Goal: Find specific page/section: Find specific page/section

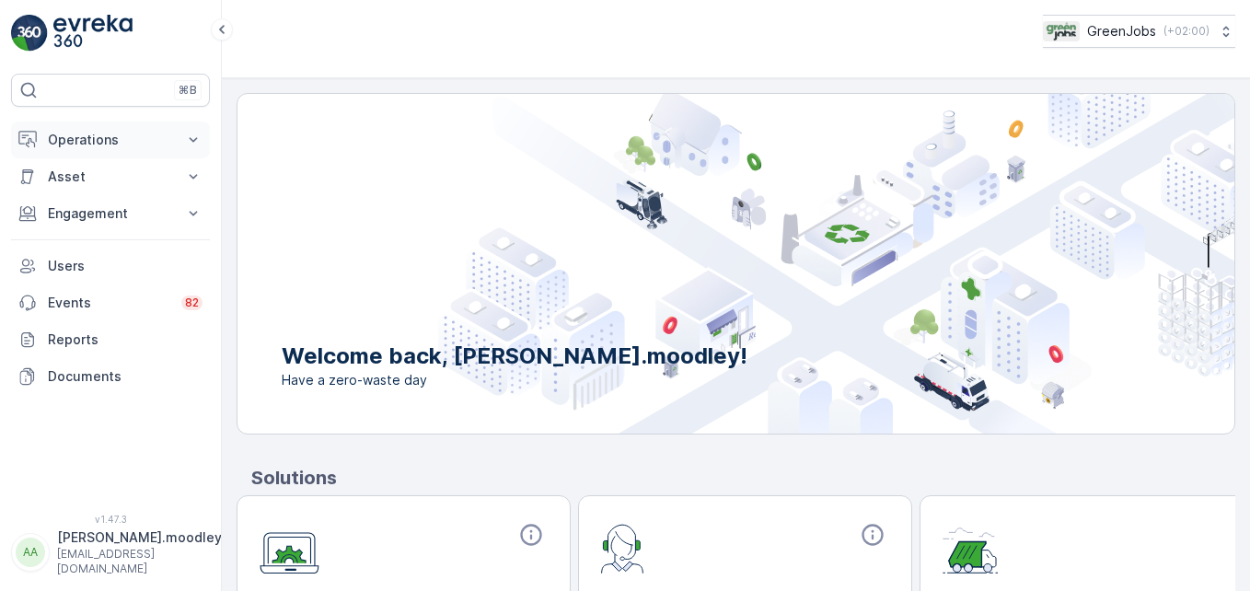
click at [200, 141] on icon at bounding box center [193, 140] width 18 height 18
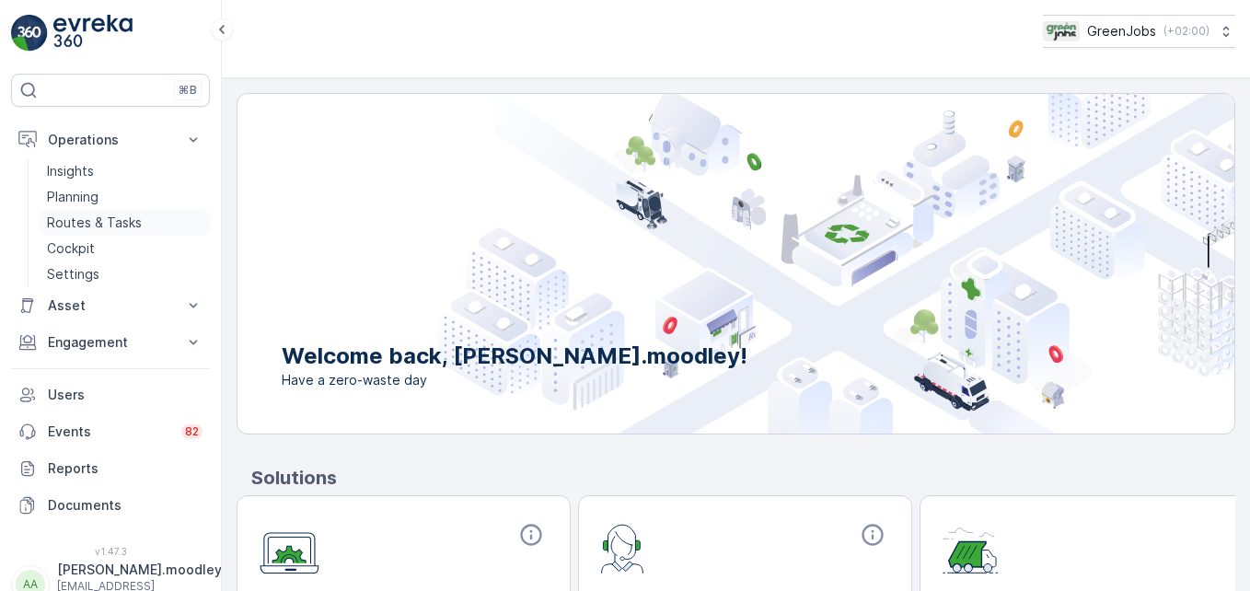
click at [124, 220] on p "Routes & Tasks" at bounding box center [94, 223] width 95 height 18
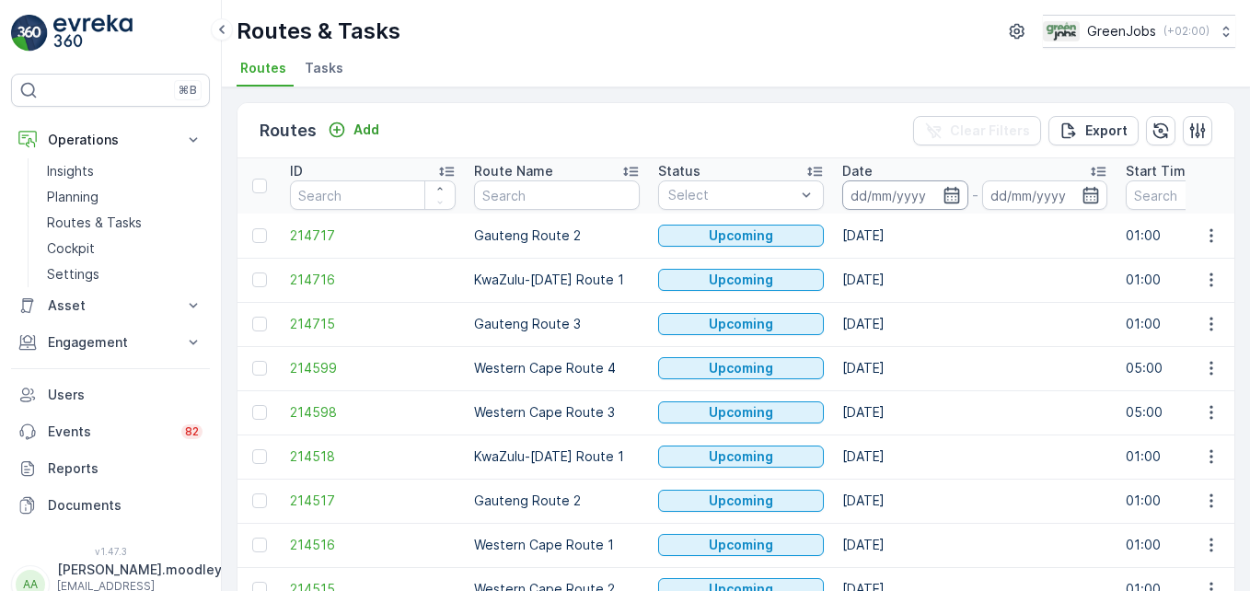
click at [865, 196] on input at bounding box center [905, 194] width 126 height 29
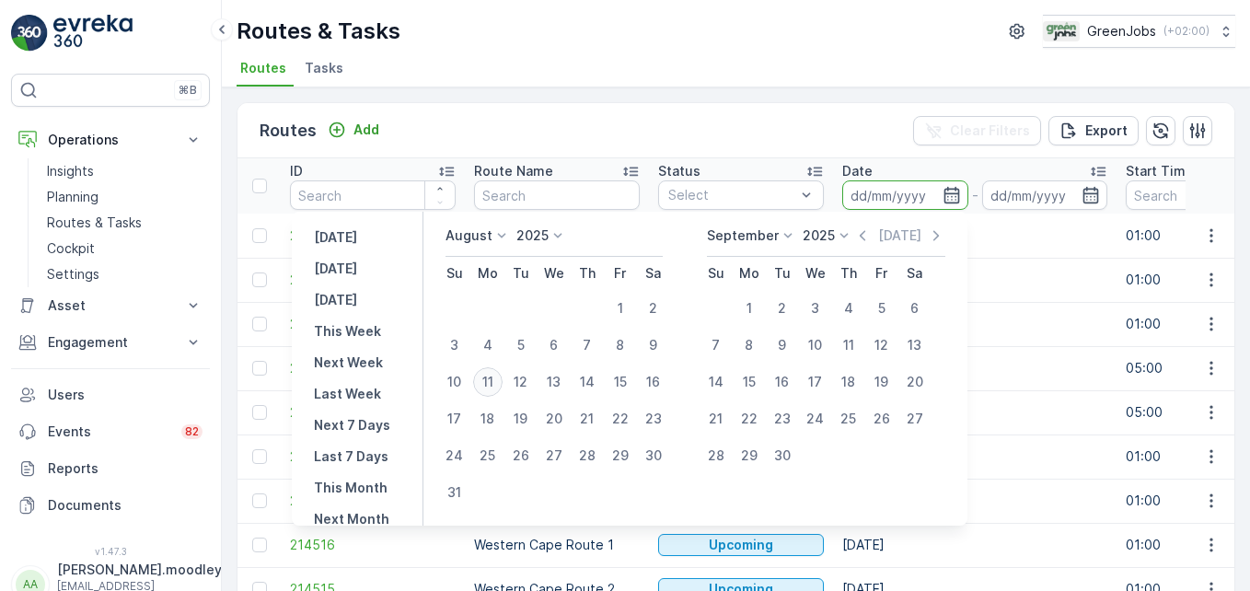
click at [503, 382] on div "11" at bounding box center [487, 381] width 29 height 29
type input "[DATE]"
click at [503, 382] on div "11" at bounding box center [487, 381] width 29 height 29
type input "[DATE]"
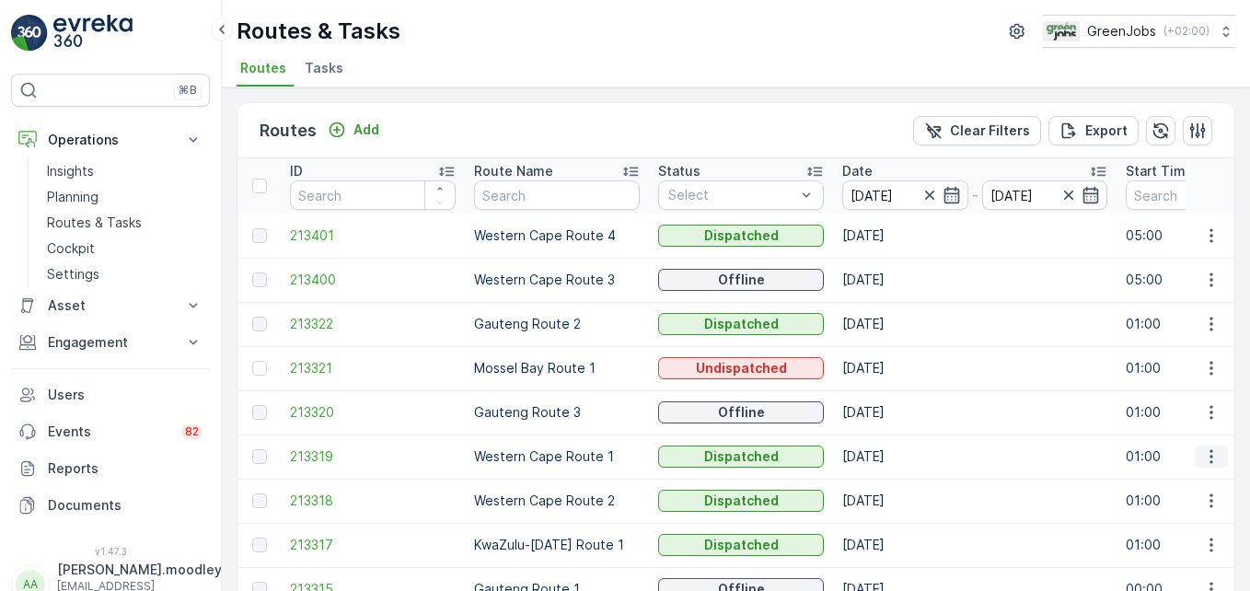
click at [1210, 458] on icon "button" at bounding box center [1211, 456] width 18 height 18
click at [1173, 483] on span "See More Details" at bounding box center [1168, 484] width 107 height 18
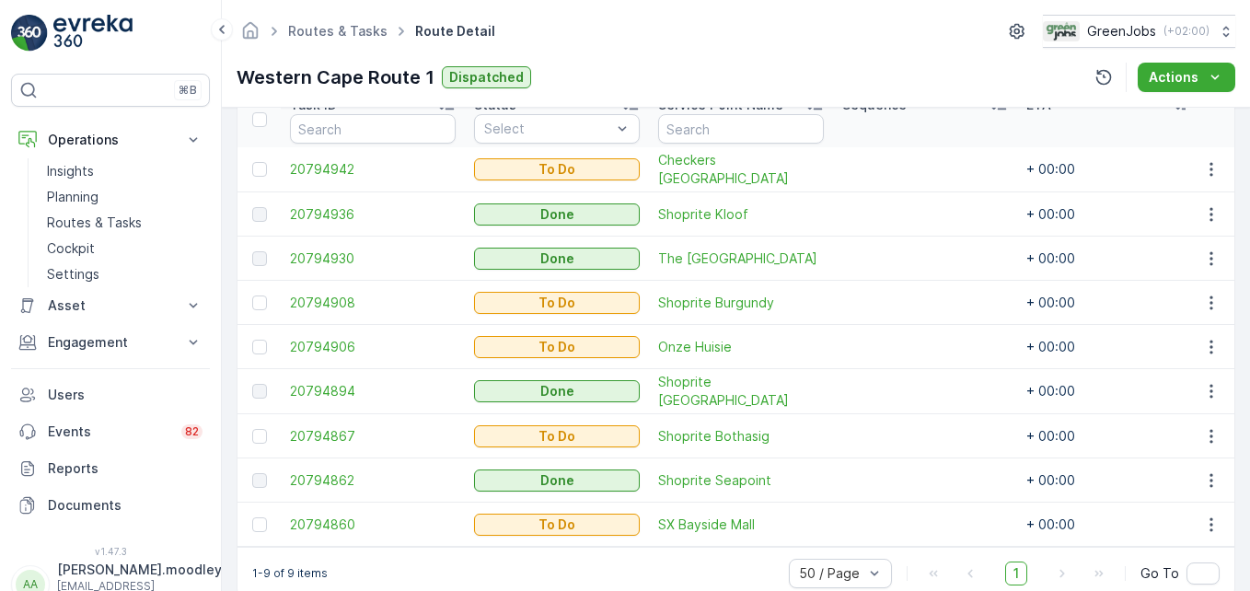
scroll to position [559, 0]
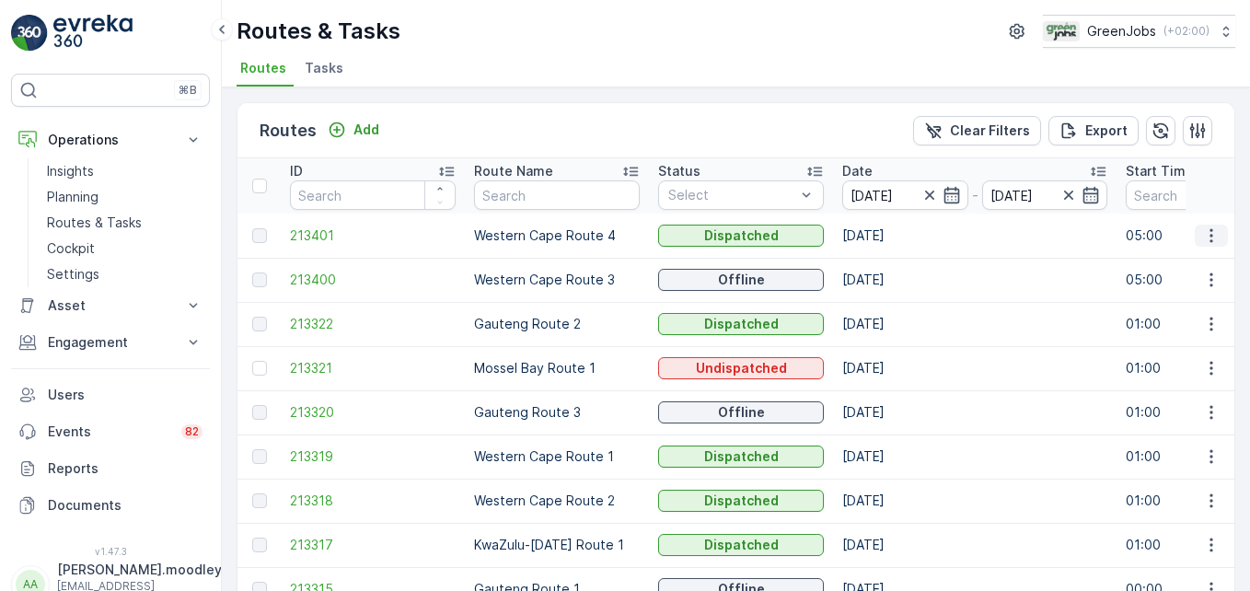
click at [1213, 233] on icon "button" at bounding box center [1211, 235] width 18 height 18
click at [1198, 265] on span "See More Details" at bounding box center [1168, 263] width 107 height 18
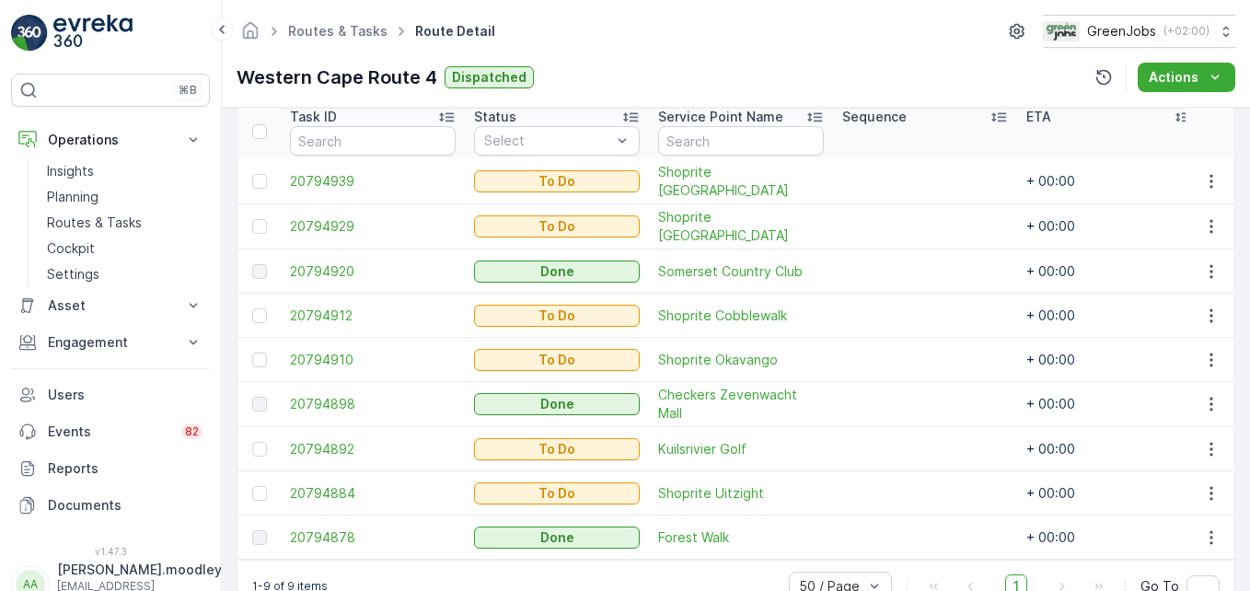
scroll to position [460, 0]
